Goal: Register for event/course

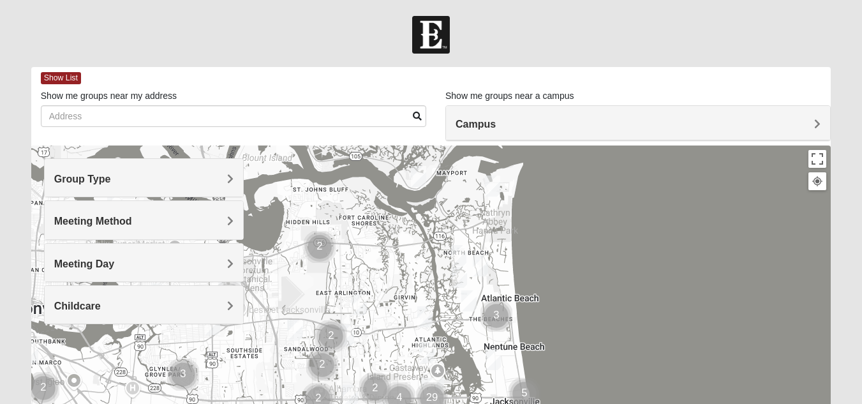
click at [223, 177] on h4 "Group Type" at bounding box center [143, 179] width 179 height 12
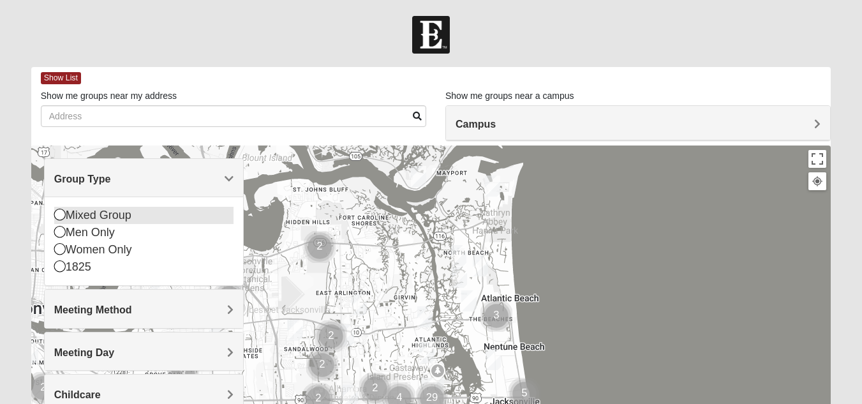
click at [58, 214] on icon at bounding box center [59, 214] width 11 height 11
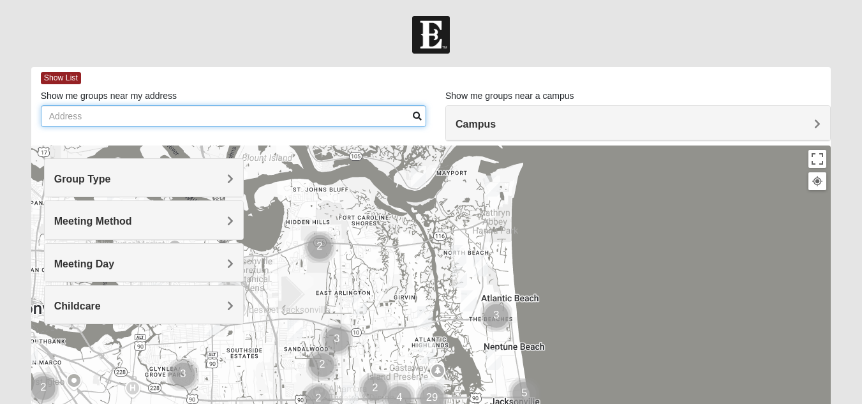
click at [228, 116] on input "Show me groups near my address" at bounding box center [233, 116] width 385 height 22
type input "[STREET_ADDRESS]"
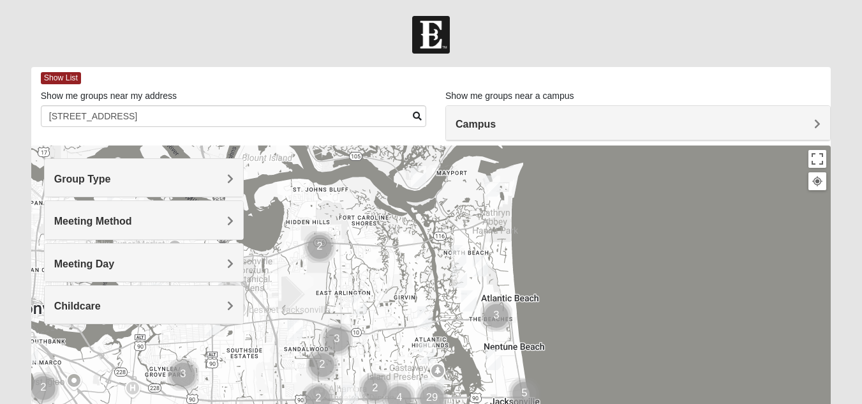
click at [718, 121] on h4 "Campus" at bounding box center [638, 124] width 365 height 12
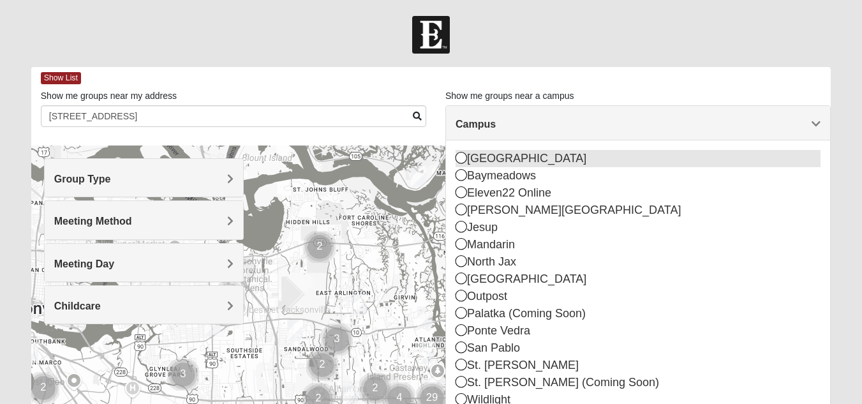
click at [464, 158] on icon at bounding box center [461, 157] width 11 height 11
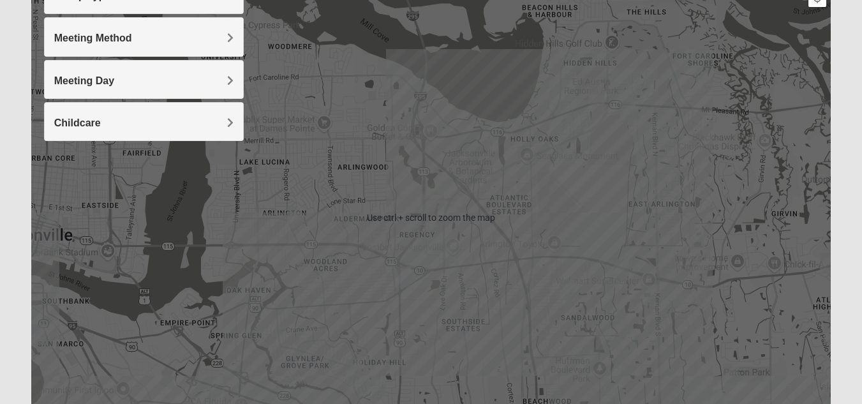
scroll to position [171, 0]
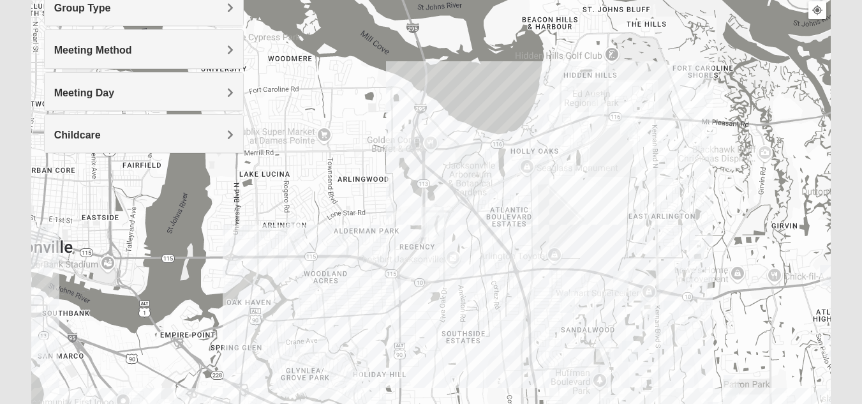
click at [602, 348] on img "Mixed Davis 32246" at bounding box center [603, 351] width 15 height 21
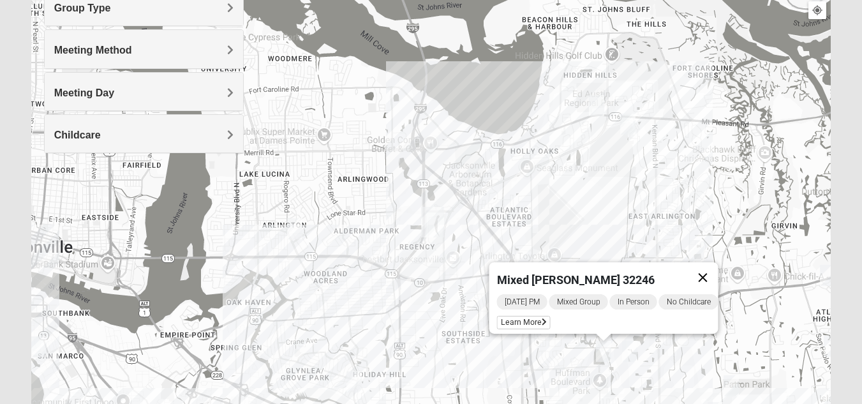
click at [708, 267] on button "Close" at bounding box center [702, 277] width 31 height 31
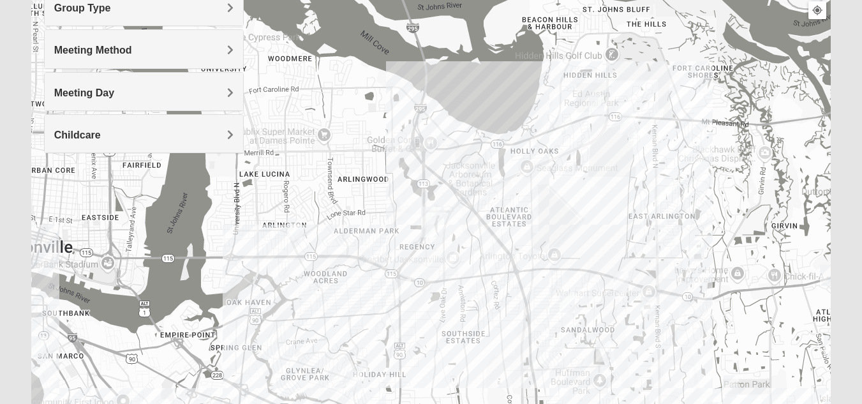
click at [565, 302] on img "Mixed Cossio/Maines 32246" at bounding box center [567, 302] width 15 height 21
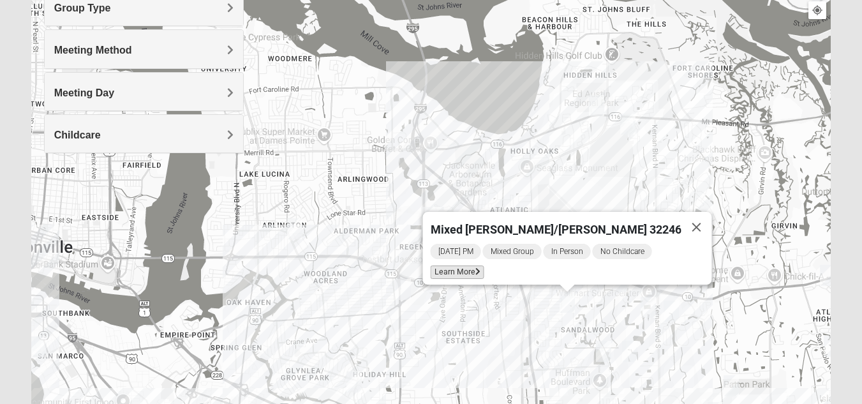
click at [478, 265] on span "Learn More" at bounding box center [457, 271] width 54 height 13
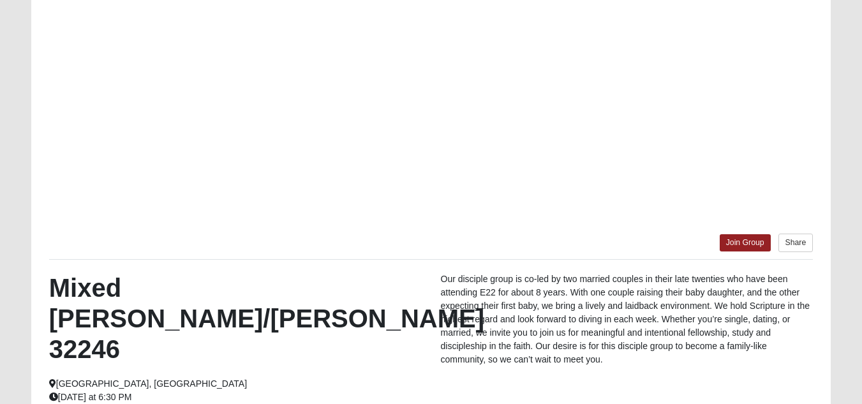
scroll to position [115, 0]
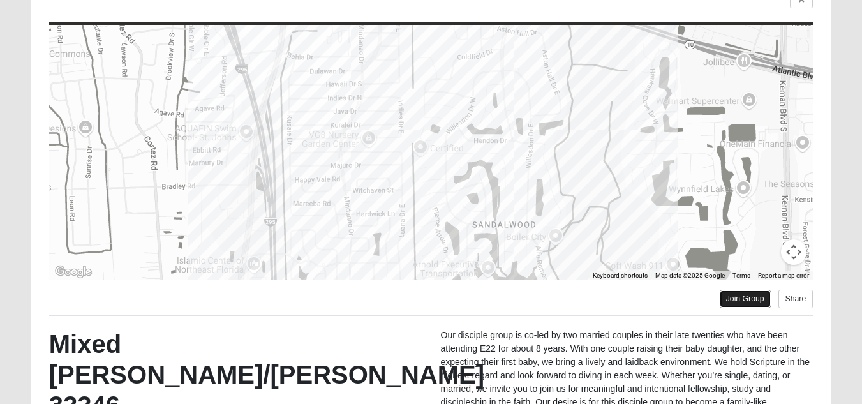
click at [736, 297] on link "Join Group" at bounding box center [745, 298] width 51 height 17
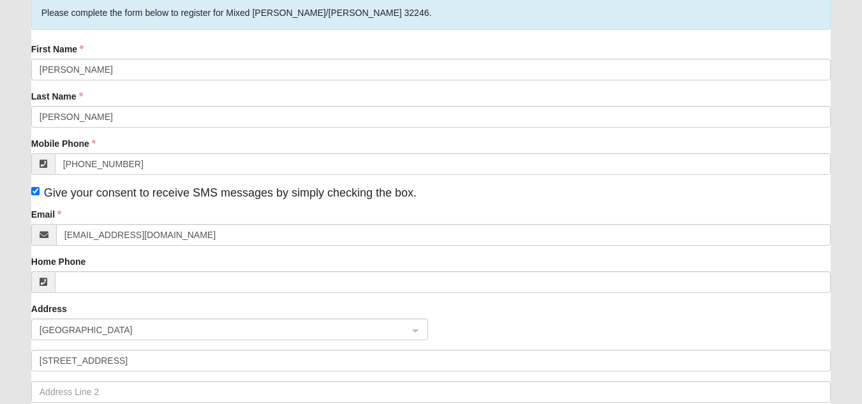
scroll to position [128, 0]
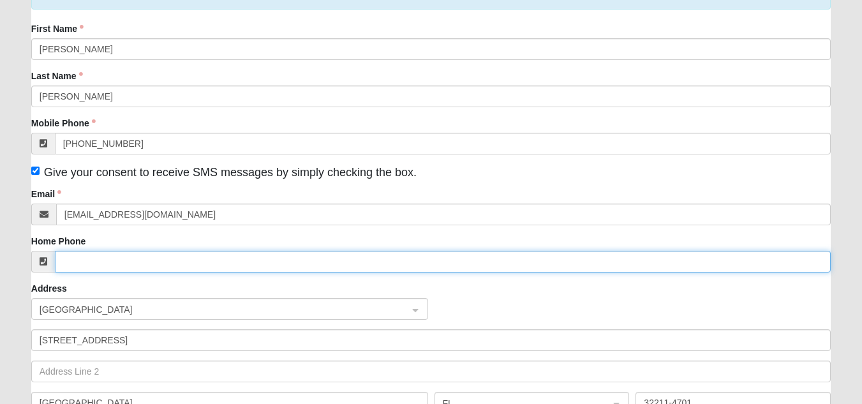
click at [167, 260] on input "Home Phone" at bounding box center [443, 262] width 776 height 22
type input "(254) 813-3189"
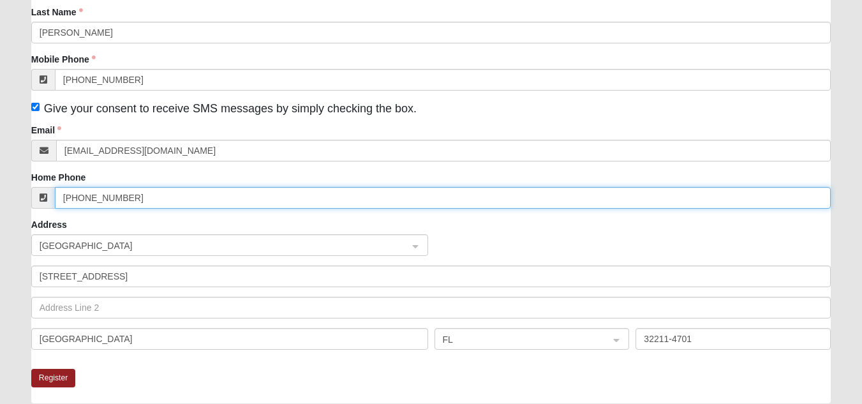
scroll to position [255, 0]
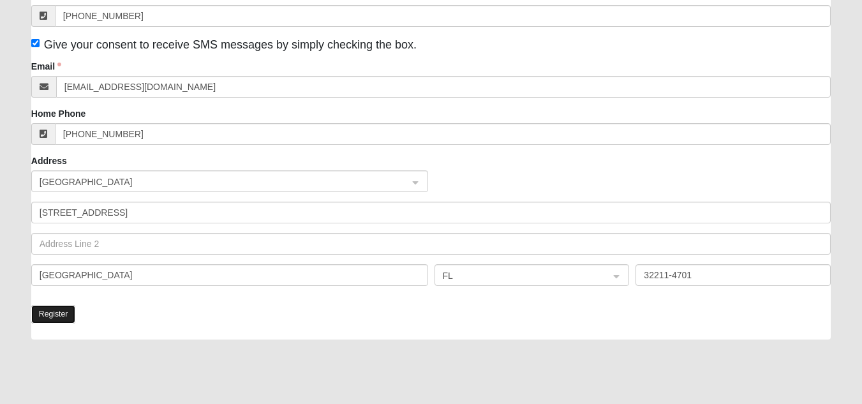
click at [45, 311] on button "Register" at bounding box center [53, 314] width 45 height 19
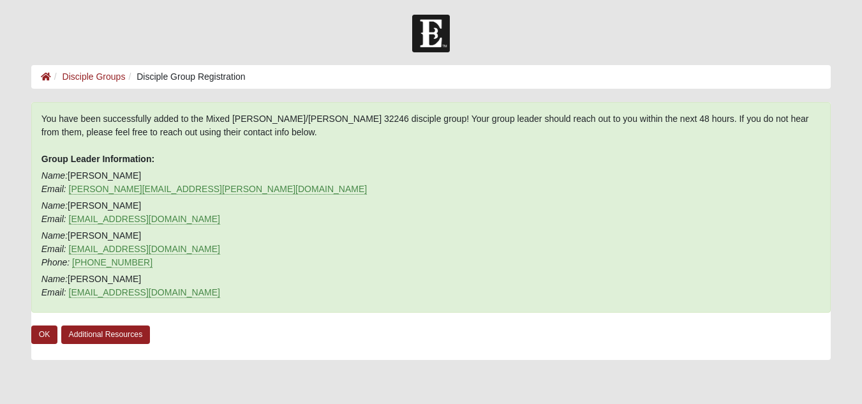
scroll to position [0, 0]
click at [46, 339] on link "OK" at bounding box center [44, 336] width 27 height 19
